Goal: Check status: Check status

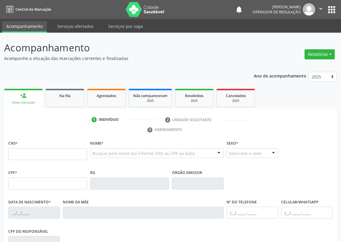
click at [36, 156] on input "text" at bounding box center [47, 154] width 79 height 12
type input "700 9079 3913 4295"
type input "021.354.144-09"
type input "[DATE]"
type input "[PERSON_NAME]"
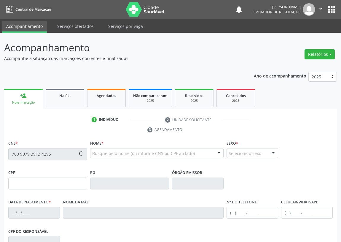
type input "[PHONE_NUMBER]"
type input "70"
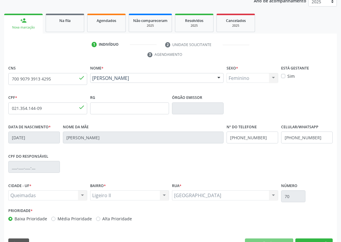
scroll to position [89, 0]
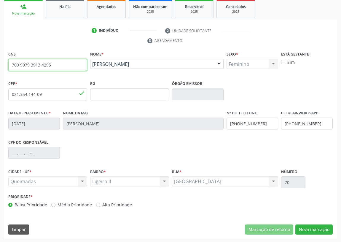
drag, startPoint x: 58, startPoint y: 64, endPoint x: 2, endPoint y: 68, distance: 56.2
click at [0, 65] on div "Acompanhamento Acompanhe a situação das marcações correntes e finalizadas Relat…" at bounding box center [170, 93] width 341 height 299
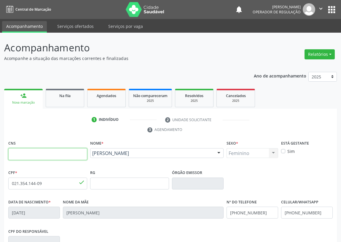
scroll to position [0, 0]
click at [330, 12] on button "apps" at bounding box center [331, 9] width 10 height 10
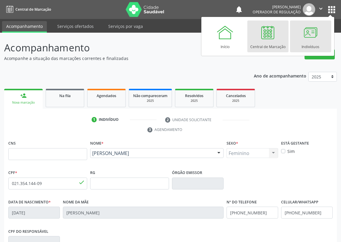
click at [310, 31] on div at bounding box center [310, 32] width 18 height 18
